Goal: Task Accomplishment & Management: Manage account settings

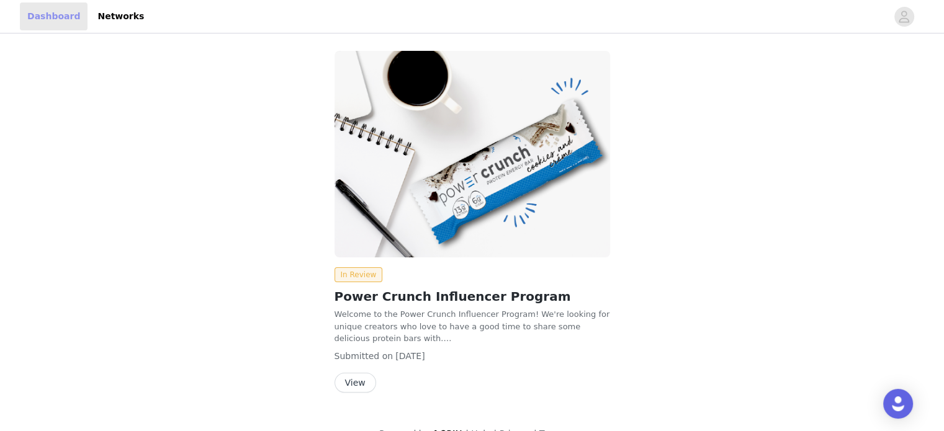
click at [30, 17] on link "Dashboard" at bounding box center [54, 16] width 68 height 28
click at [897, 19] on span "button" at bounding box center [904, 17] width 20 height 20
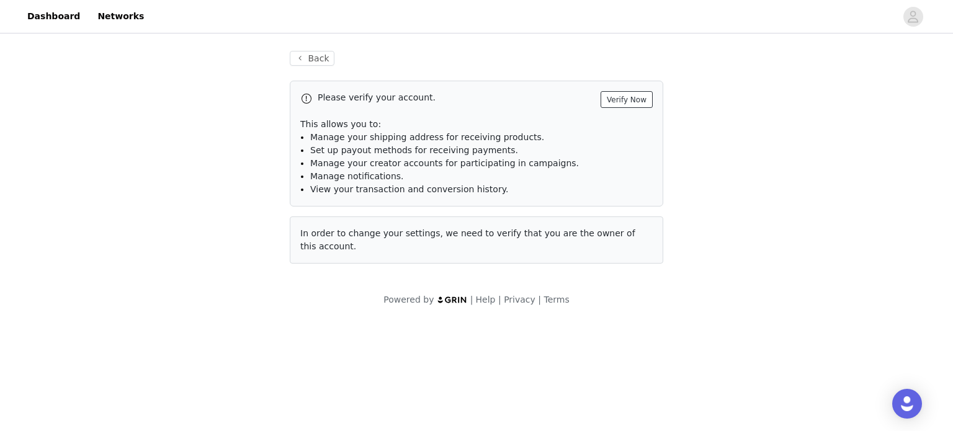
click at [623, 103] on button "Verify Now" at bounding box center [627, 99] width 52 height 17
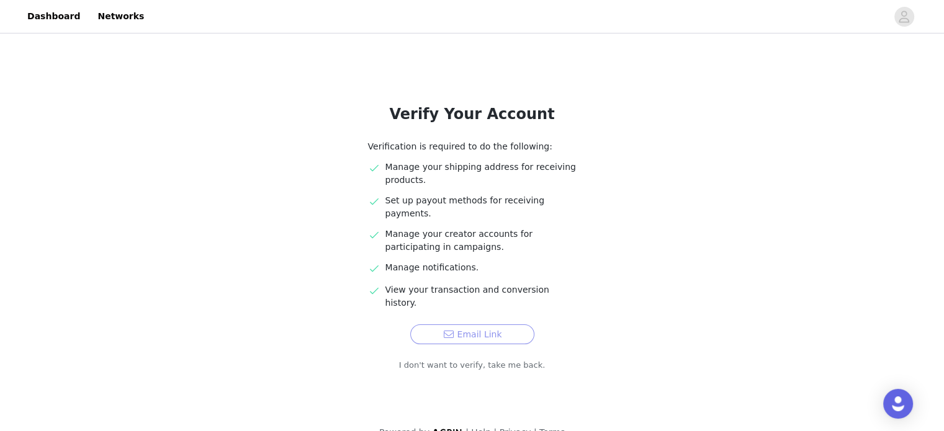
scroll to position [27, 0]
click at [486, 325] on button "Email Link" at bounding box center [472, 335] width 124 height 20
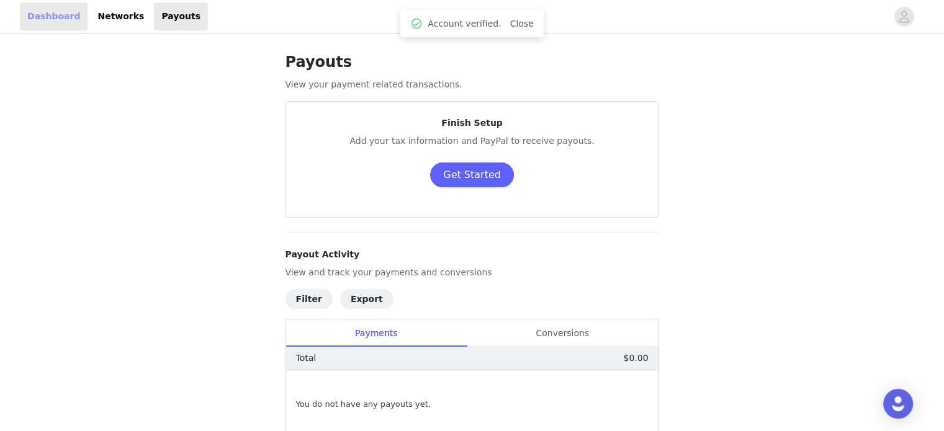
click at [63, 20] on link "Dashboard" at bounding box center [54, 16] width 68 height 28
